Goal: Check status: Check status

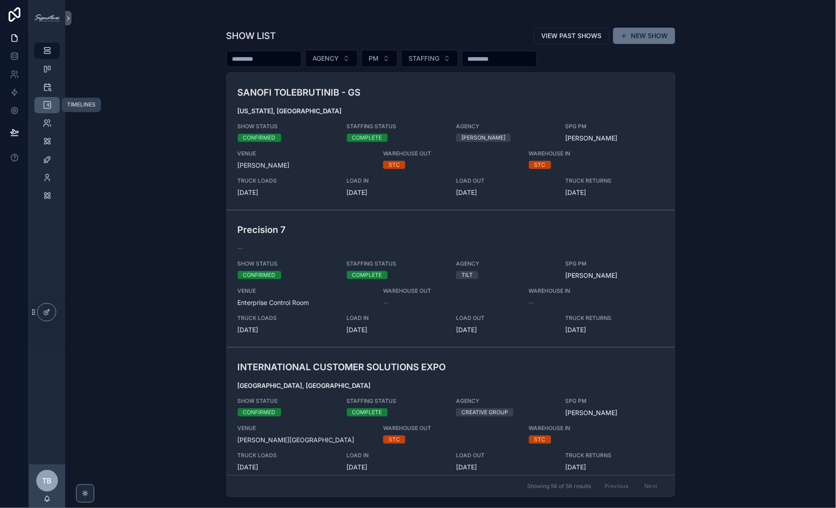
click at [50, 101] on icon "scrollable content" at bounding box center [47, 105] width 9 height 9
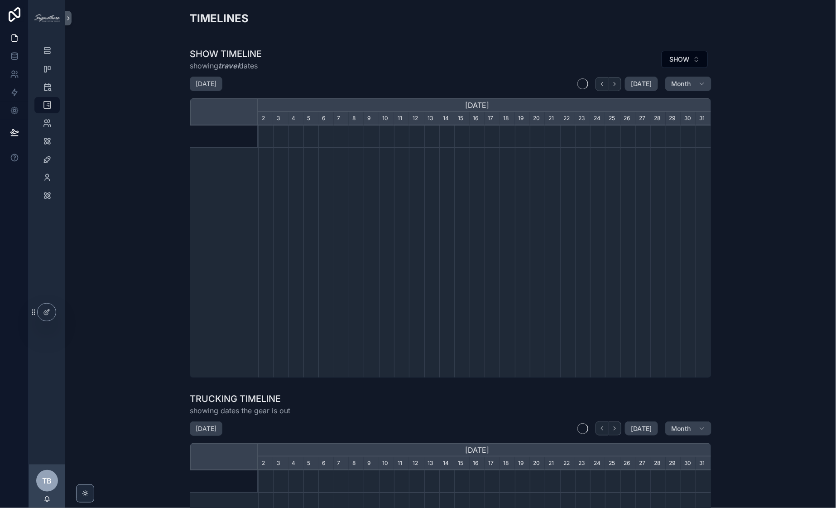
scroll to position [0, 453]
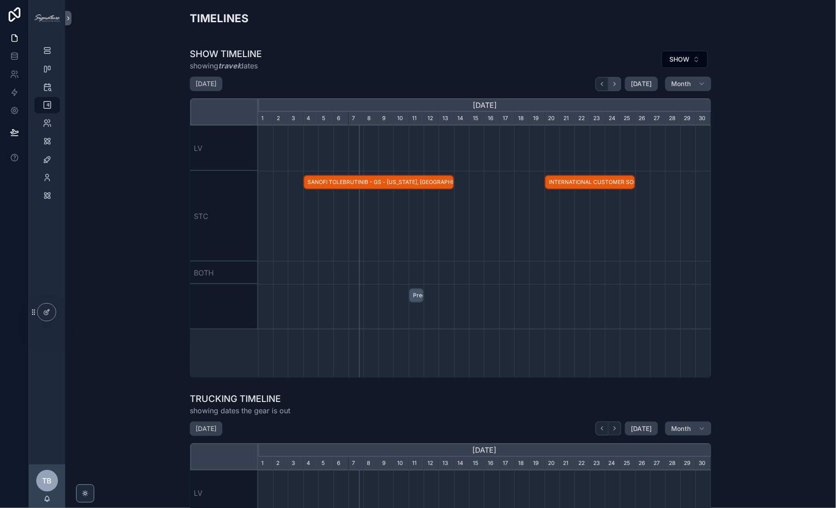
click at [619, 83] on button "scrollable content" at bounding box center [615, 84] width 13 height 14
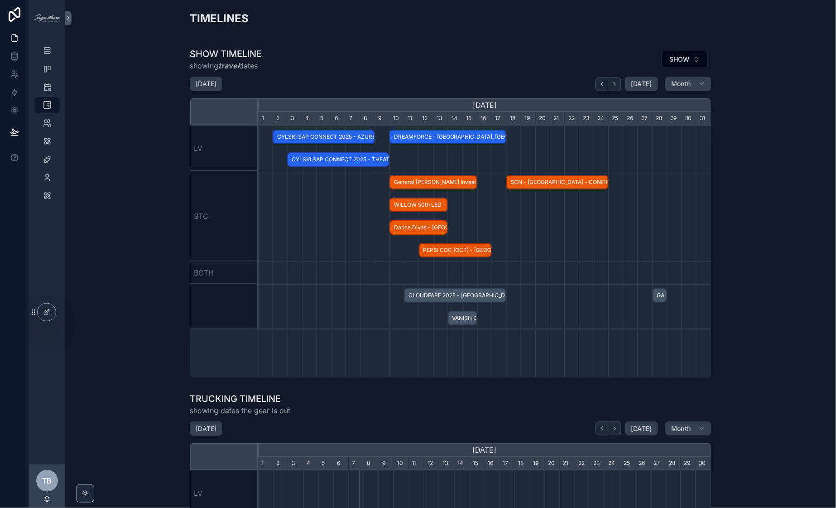
click at [426, 293] on span "CLOUDFARE 2025 - [GEOGRAPHIC_DATA] - CONFIRMED" at bounding box center [455, 295] width 101 height 15
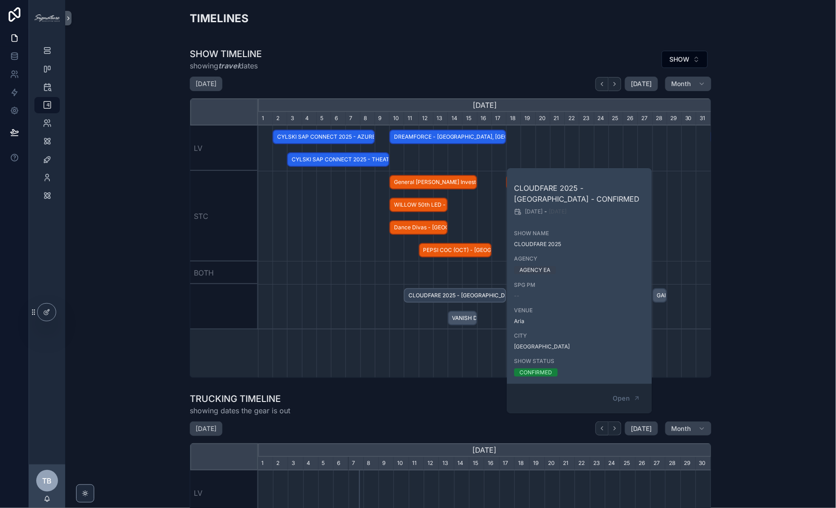
click at [351, 349] on div "SANOFI TOLEBRUTINIB - GS - [US_STATE], [GEOGRAPHIC_DATA] - CONFIRMED Precision …" at bounding box center [484, 251] width 453 height 252
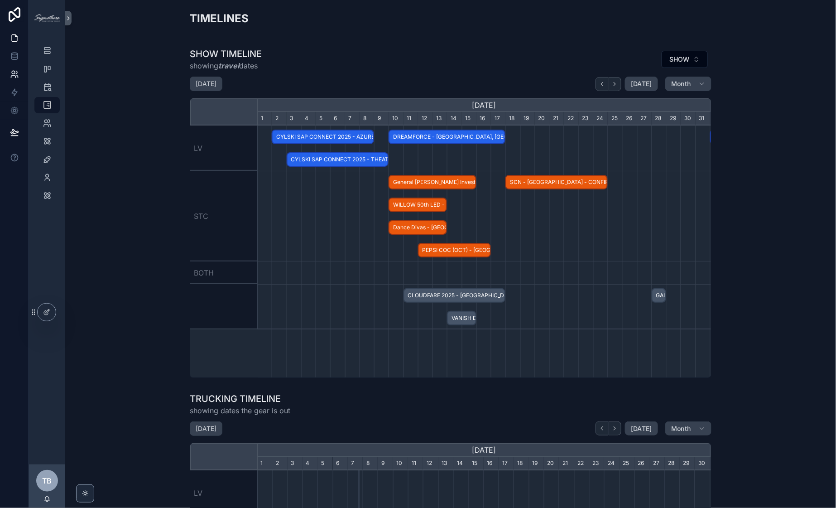
scroll to position [0, 453]
